Goal: Answer question/provide support

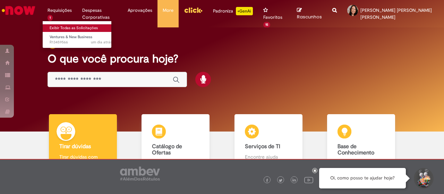
click at [66, 31] on link "Exibir Todas as Solicitações" at bounding box center [81, 28] width 76 height 8
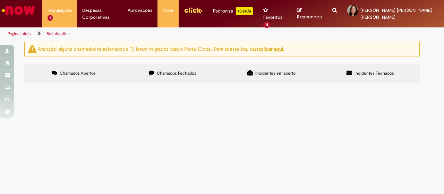
click at [176, 74] on span "Chamados Fechados" at bounding box center [177, 73] width 40 height 6
click at [0, 0] on link at bounding box center [0, 0] width 0 height 0
click at [0, 0] on span "08/08 - ECAD - NF 9022260291 - R$ 240,57 - VENC: 27/08 - [GEOGRAPHIC_DATA] A FE…" at bounding box center [0, 0] width 0 height 0
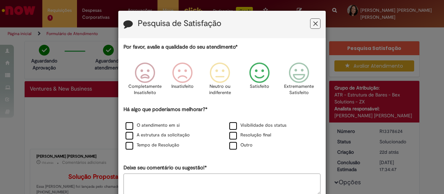
click at [260, 70] on icon "Feedback" at bounding box center [259, 72] width 26 height 21
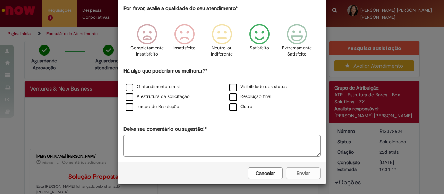
scroll to position [39, 0]
click at [303, 173] on div "Cancelar Enviar" at bounding box center [221, 172] width 207 height 23
click at [320, 173] on div "Cancelar Enviar" at bounding box center [221, 172] width 207 height 23
click at [155, 98] on label "A estrutura da solicitação" at bounding box center [157, 96] width 64 height 7
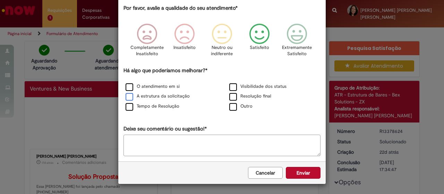
click at [178, 94] on label "A estrutura da solicitação" at bounding box center [157, 96] width 64 height 7
click at [153, 94] on label "A estrutura da solicitação" at bounding box center [157, 96] width 64 height 7
click at [291, 172] on button "Enviar" at bounding box center [303, 173] width 35 height 12
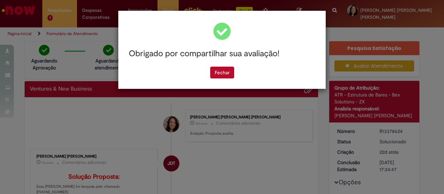
scroll to position [0, 0]
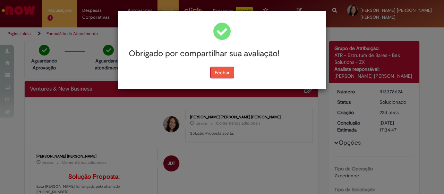
click at [215, 67] on button "Fechar" at bounding box center [222, 73] width 24 height 12
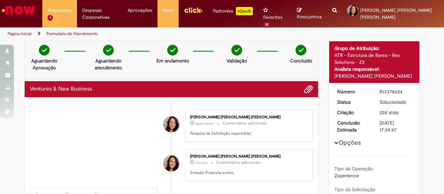
scroll to position [69, 0]
